Goal: Check status: Check status

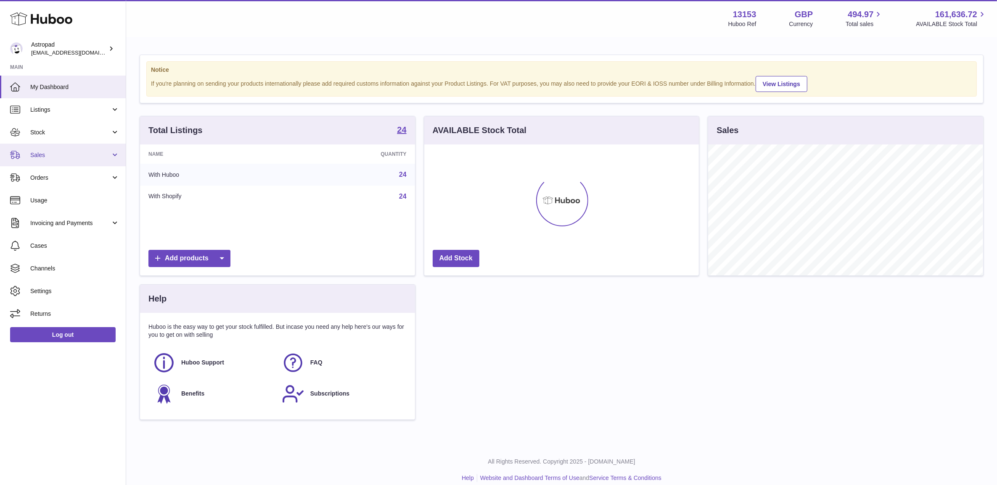
scroll to position [131, 274]
click at [62, 158] on span "Sales" at bounding box center [70, 155] width 80 height 8
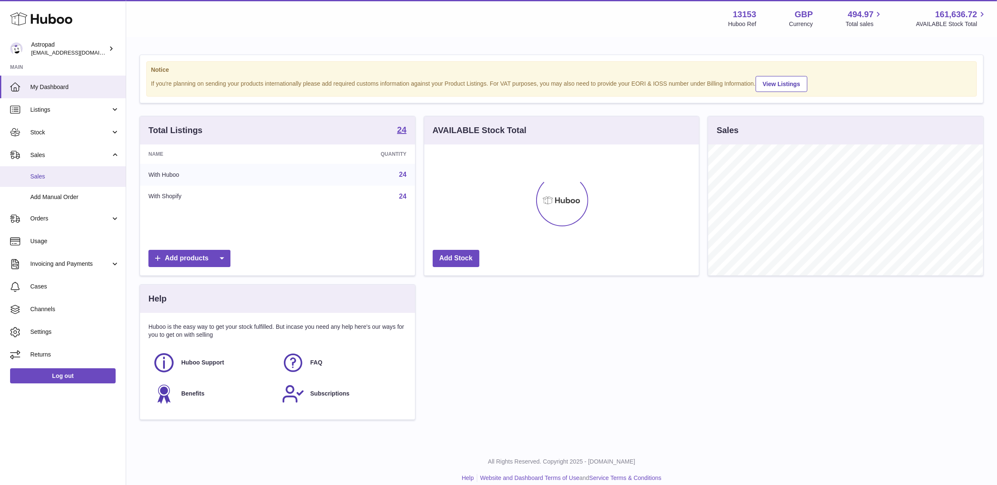
click at [68, 169] on link "Sales" at bounding box center [63, 176] width 126 height 21
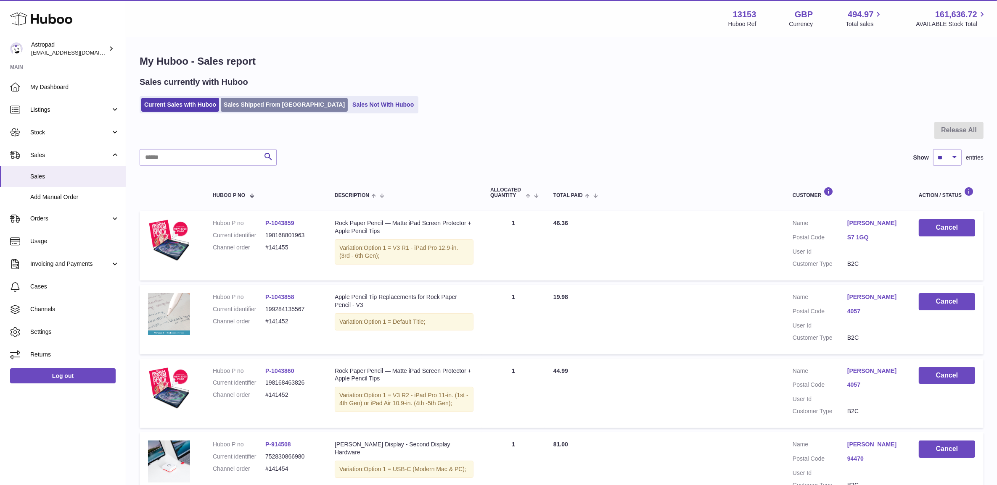
click at [268, 106] on link "Sales Shipped From [GEOGRAPHIC_DATA]" at bounding box center [284, 105] width 127 height 14
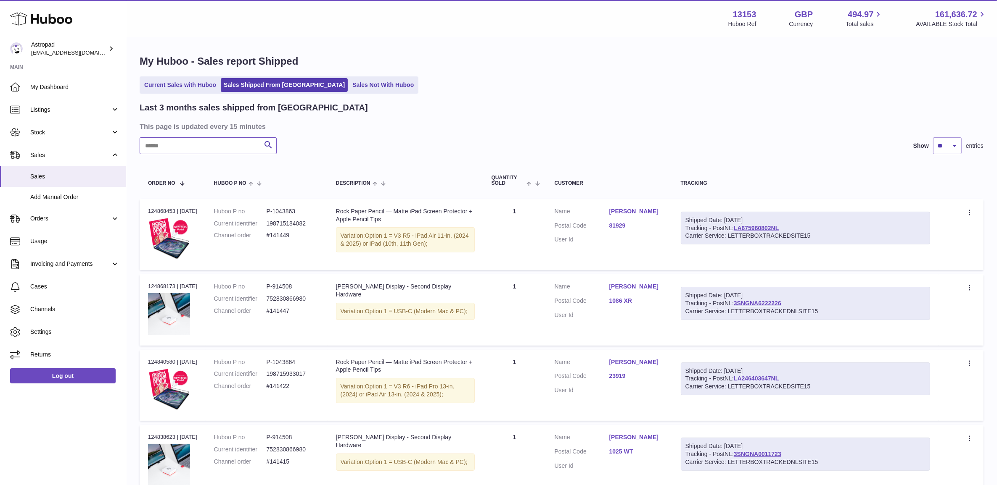
click at [234, 143] on input "text" at bounding box center [208, 145] width 137 height 17
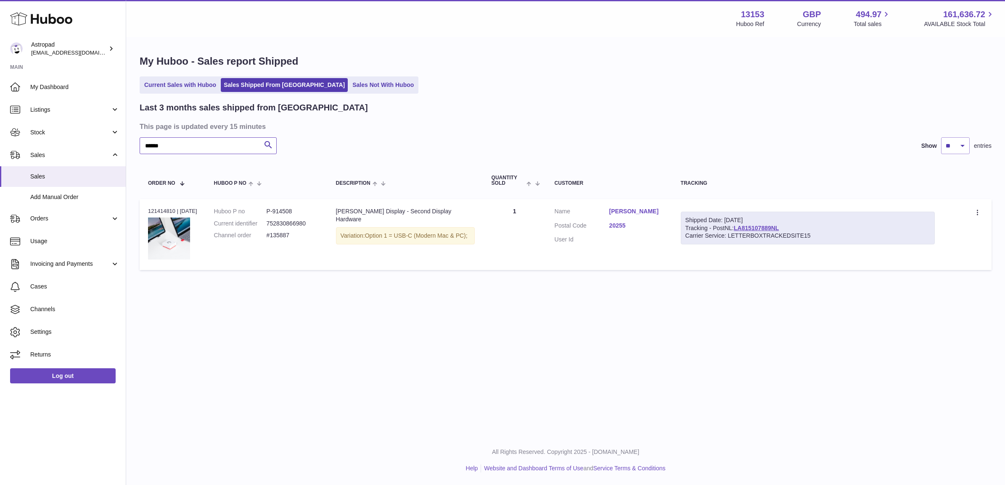
type input "******"
click at [277, 236] on dd "#135887" at bounding box center [292, 236] width 53 height 8
copy tr "#135887 Description"
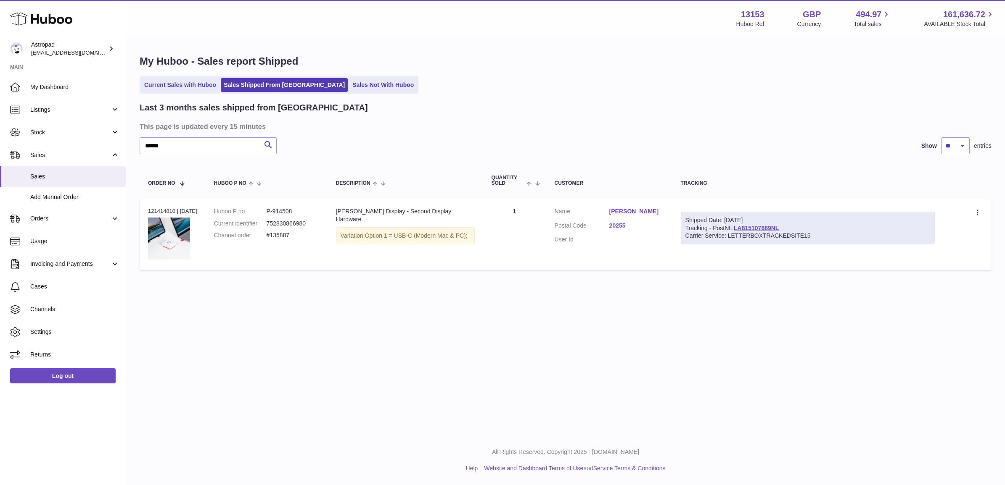
click at [155, 208] on div "Order no 121414810 | 21st Jul" at bounding box center [172, 212] width 49 height 8
copy div "121414810"
